Goal: Task Accomplishment & Management: Use online tool/utility

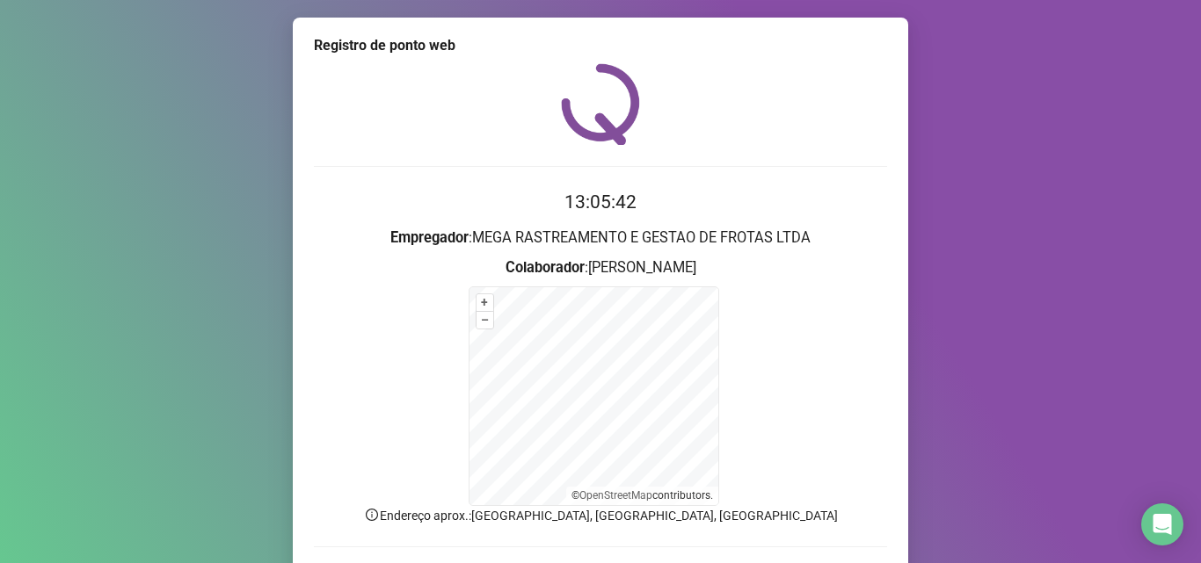
scroll to position [118, 0]
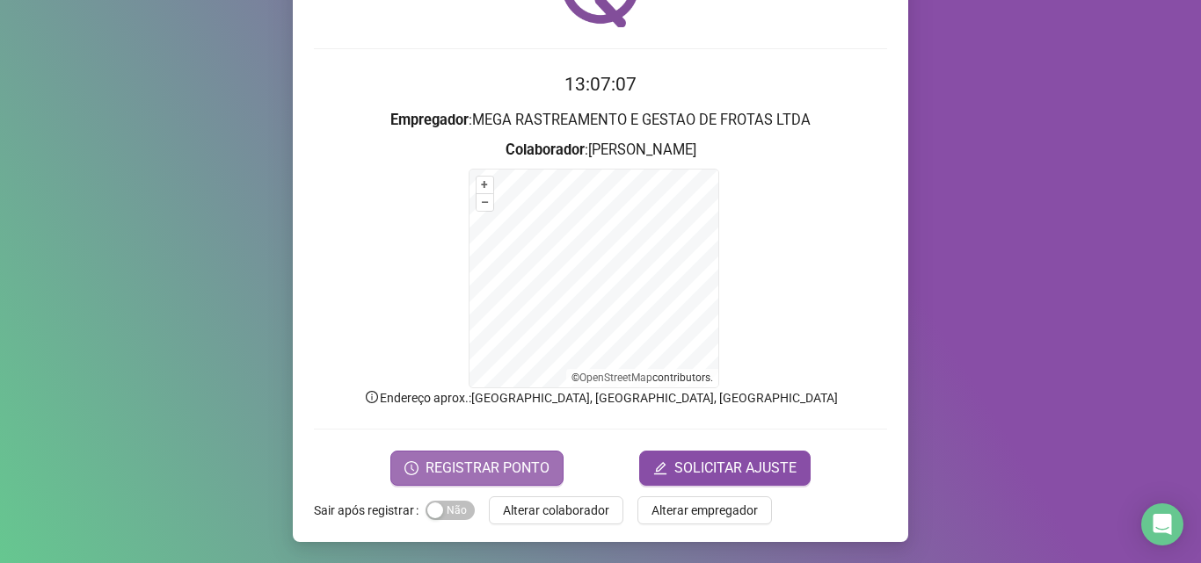
click at [471, 472] on span "REGISTRAR PONTO" at bounding box center [487, 468] width 124 height 21
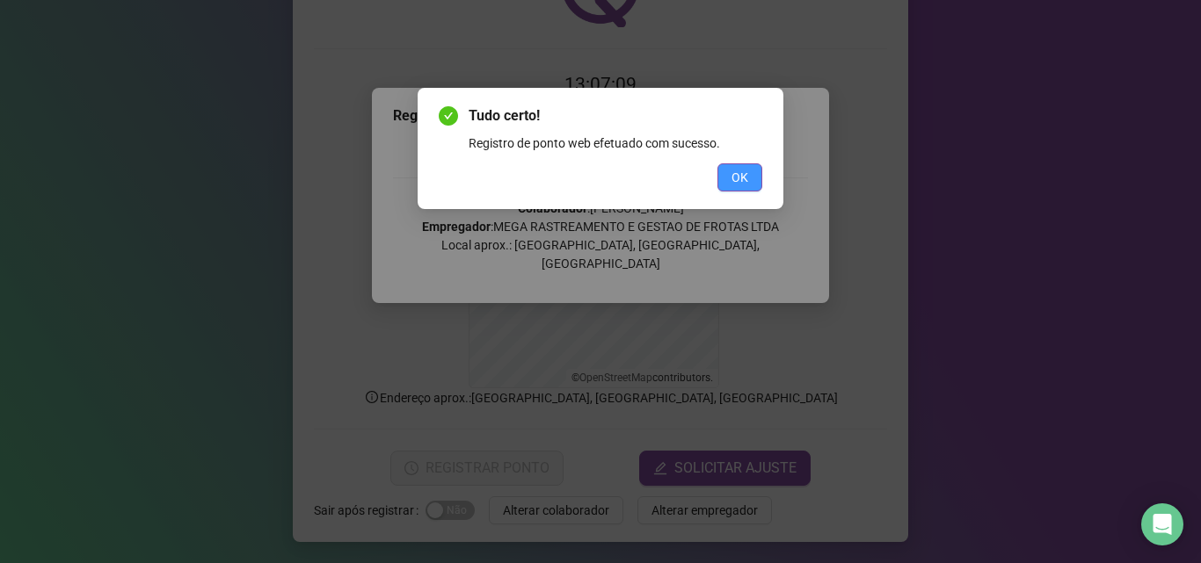
click at [740, 178] on span "OK" at bounding box center [739, 177] width 17 height 19
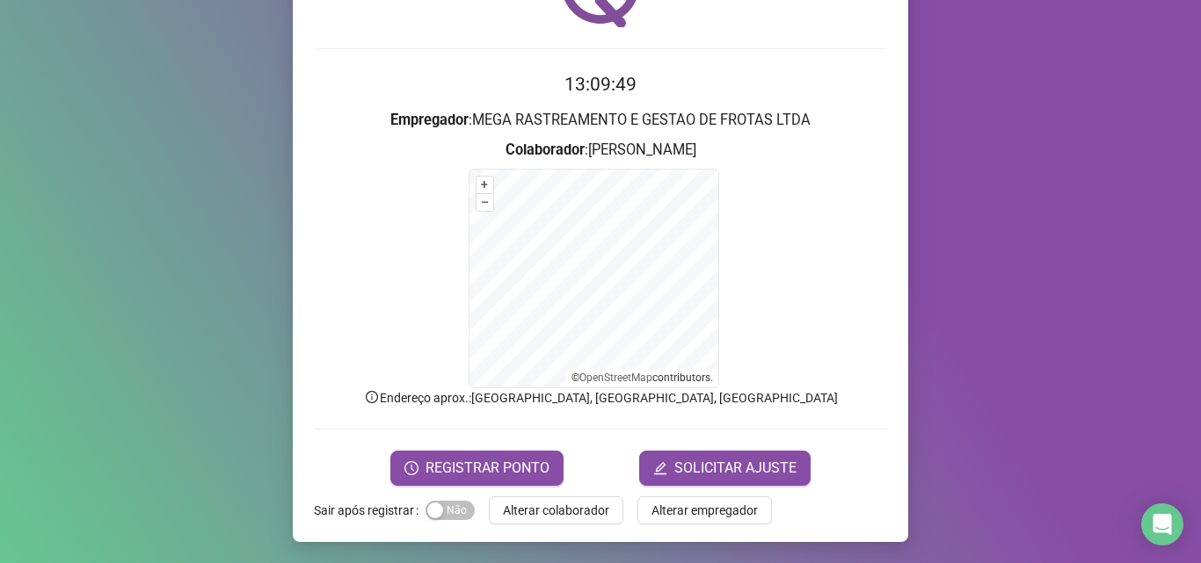
click at [187, 253] on div "Registro de ponto web 13:09:49 Empregador : MEGA RASTREAMENTO E GESTAO DE FROTA…" at bounding box center [600, 281] width 1201 height 563
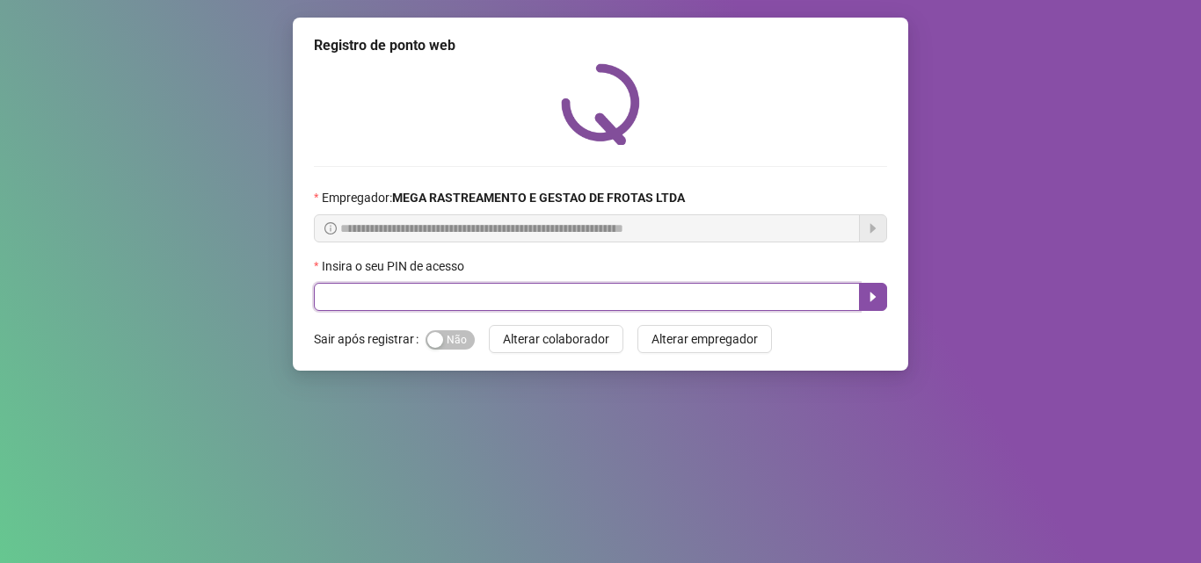
click at [553, 299] on input "text" at bounding box center [587, 297] width 546 height 28
type input "*****"
